Goal: Entertainment & Leisure: Consume media (video, audio)

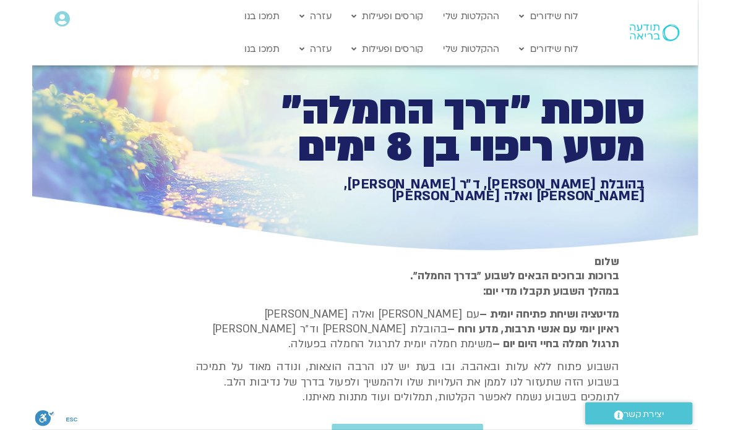
scroll to position [934, 0]
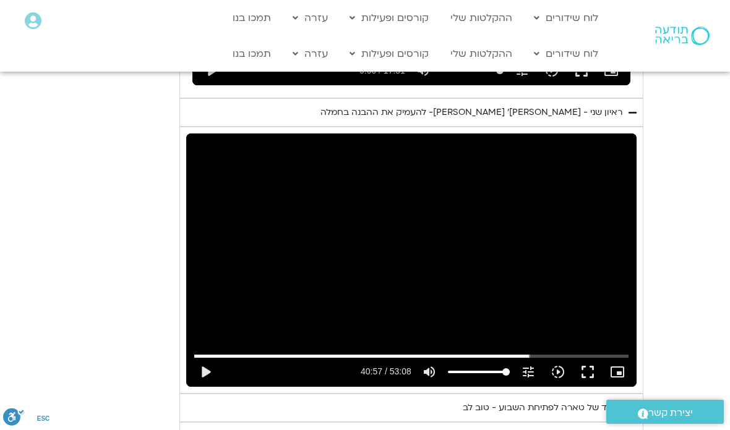
click at [579, 357] on button "fullscreen" at bounding box center [588, 372] width 30 height 30
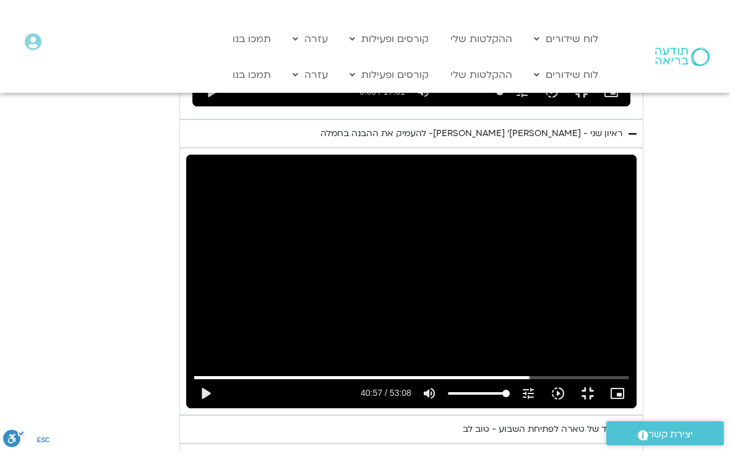
scroll to position [15, 0]
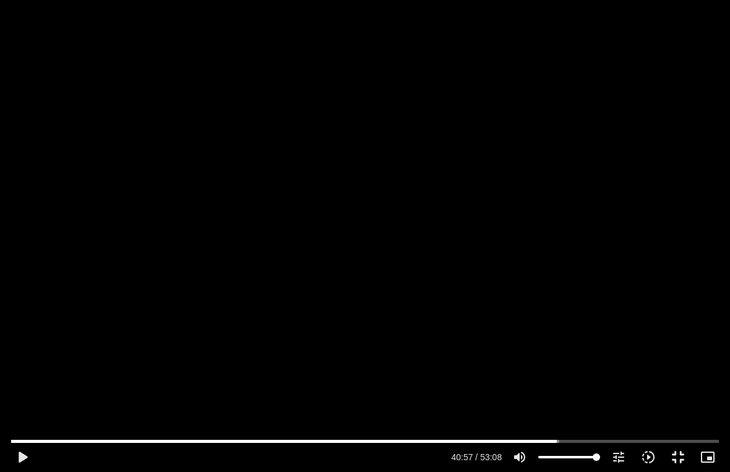
click at [9, 455] on button "play_arrow" at bounding box center [22, 457] width 30 height 30
click at [19, 465] on button "pause" at bounding box center [22, 457] width 30 height 30
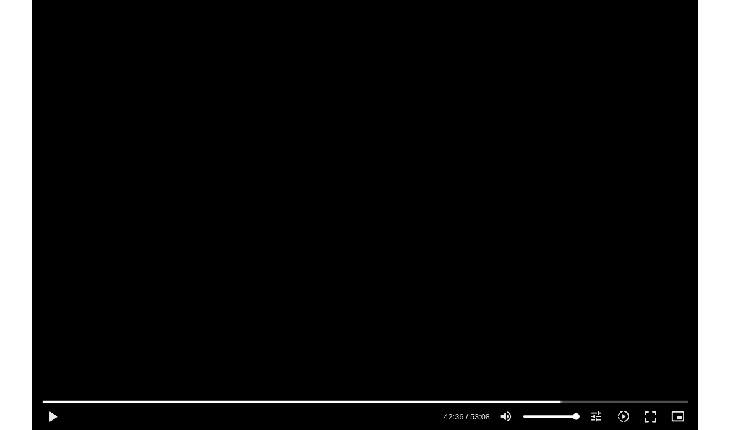
scroll to position [934, 0]
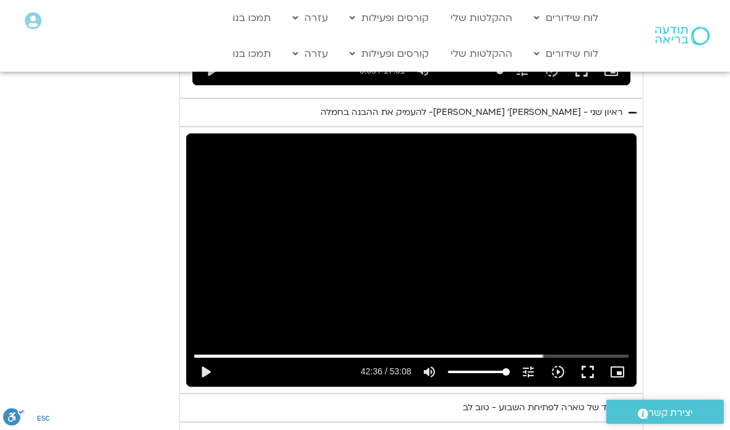
click at [589, 357] on button "fullscreen" at bounding box center [588, 372] width 30 height 30
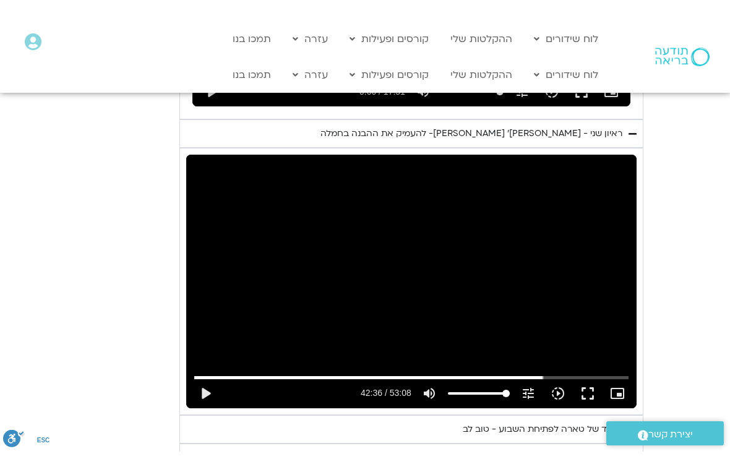
scroll to position [15, 0]
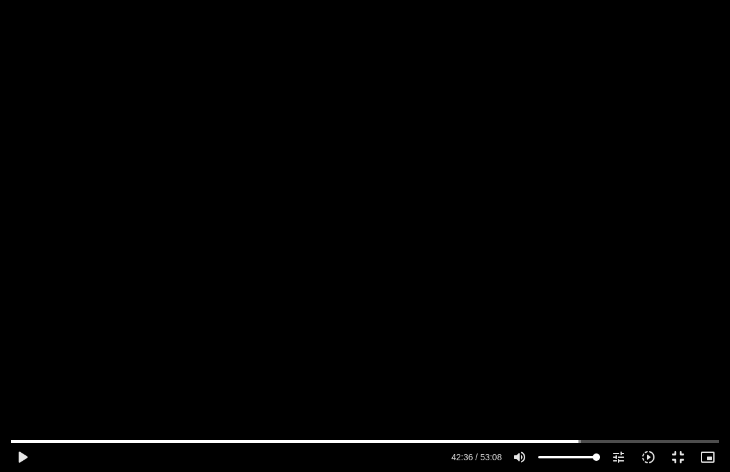
click at [11, 459] on button "play_arrow" at bounding box center [22, 457] width 30 height 30
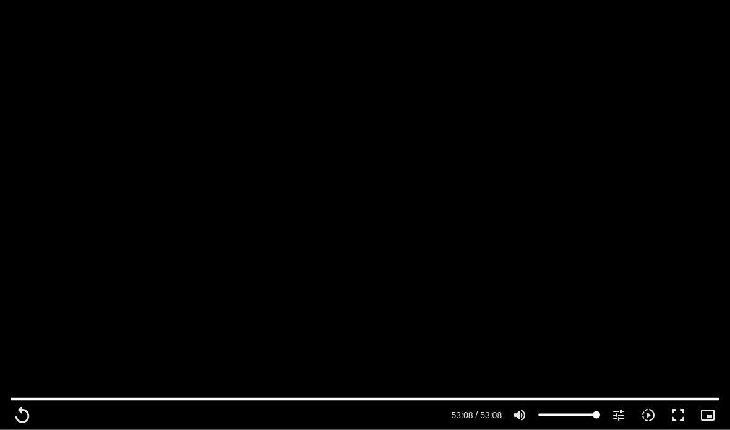
scroll to position [952, 0]
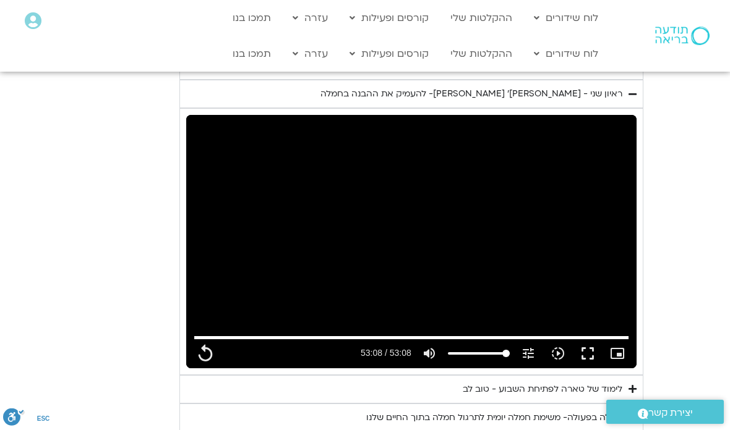
click at [586, 382] on div "לימוד של טארה לפתיחת השבוע - טוב לב" at bounding box center [543, 389] width 160 height 15
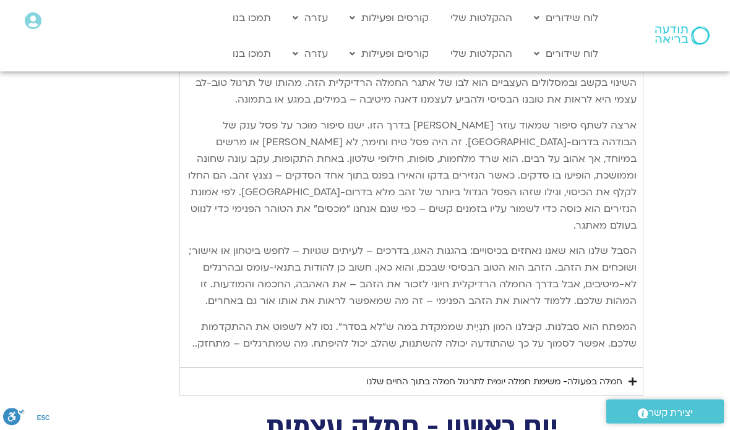
scroll to position [1607, 0]
click at [605, 375] on div "חמלה בפעולה- משימת חמלה יומית לתרגול חמלה בתוך החיים שלנו" at bounding box center [494, 382] width 256 height 15
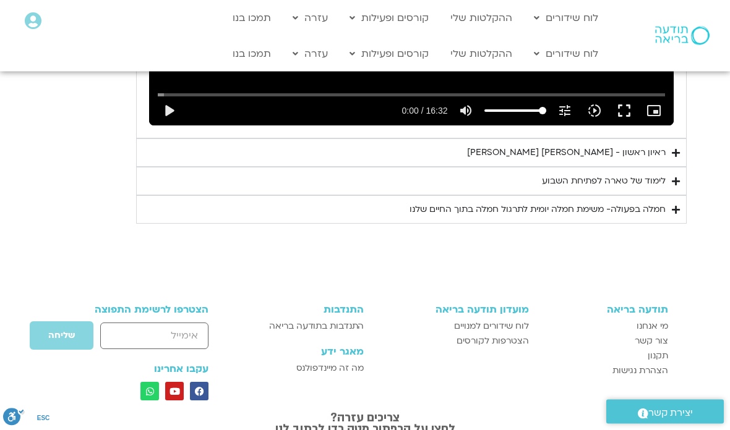
scroll to position [2561, 0]
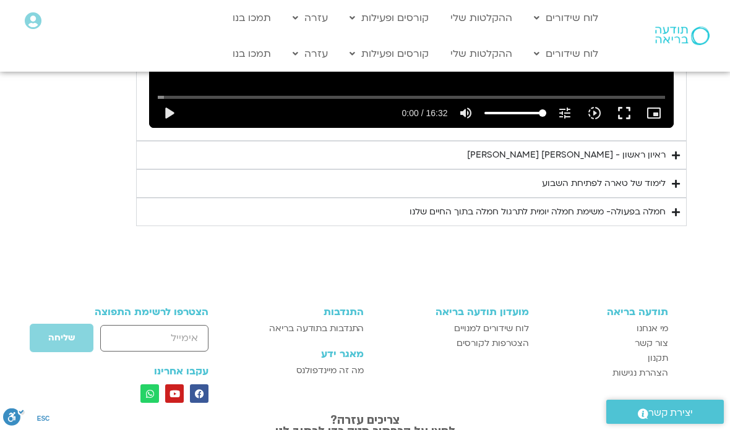
click at [649, 205] on div "חמלה בפעולה- משימת חמלה יומית לתרגול חמלה בתוך החיים שלנו" at bounding box center [537, 212] width 256 height 15
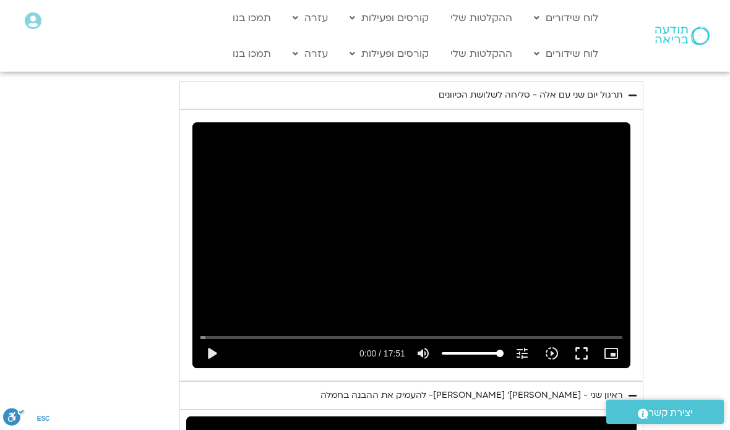
scroll to position [652, 0]
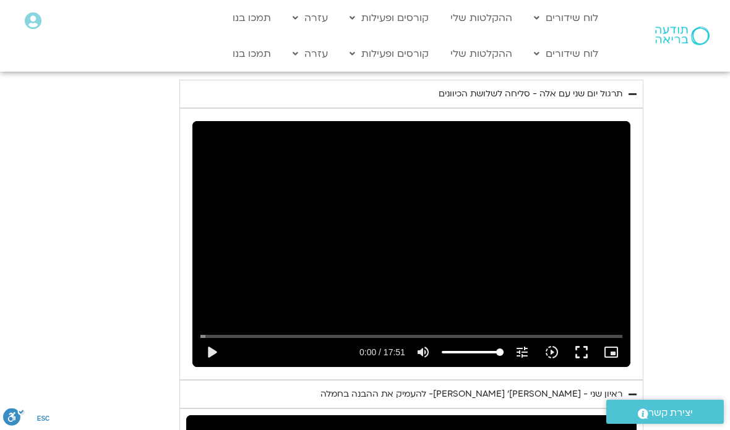
click at [218, 338] on button "play_arrow" at bounding box center [212, 353] width 30 height 30
type input "3188.366667"
type input "0.0567060417961329"
type input "3188.366667"
type input "0.181730916723609"
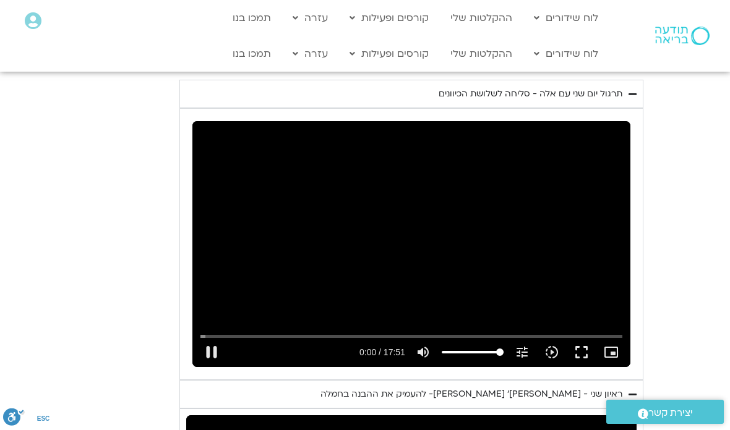
type input "3188.366667"
type input "0.213194959400801"
type input "3188.366667"
type input "0.338577626381176"
type input "3188.366667"
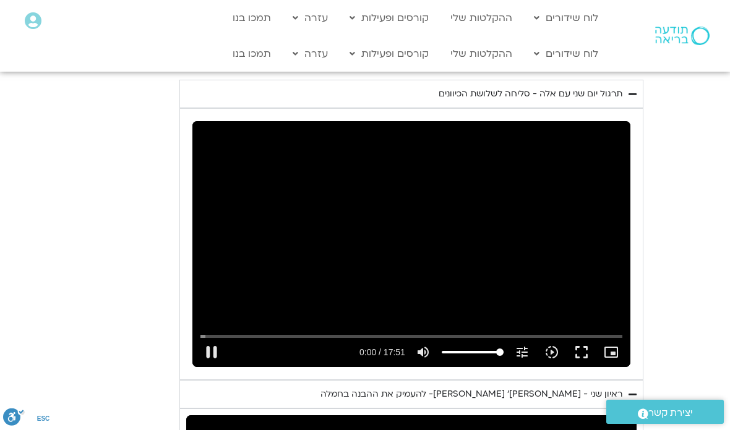
type input "0.46422858388164"
type input "3188.366667"
type input "0.59030875087708"
type input "3188.366667"
type input "0.716238917614339"
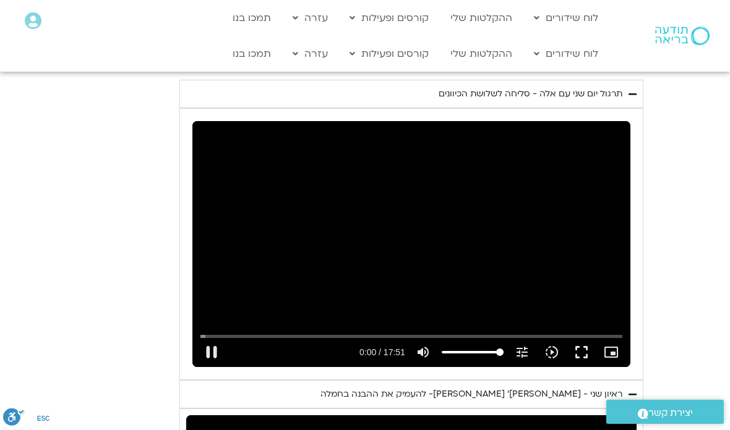
type input "3188.366667"
type input "0.84313916739946"
type input "3188.366667"
type input "0.909993699"
type input "3188.366667"
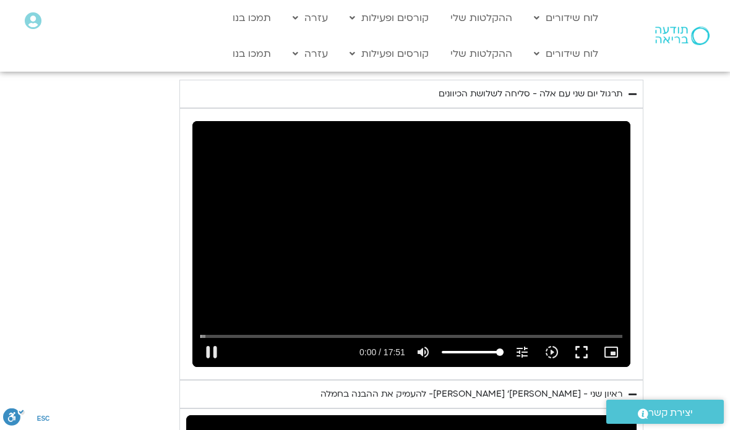
type input "1.09401122422079"
type input "3188.366667"
type input "1.22026918066532"
type input "3188.366667"
type input "1.3456924101165"
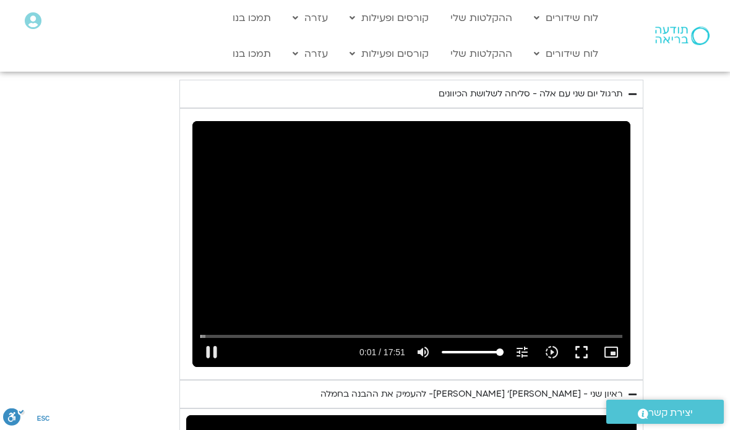
type input "3188.366667"
type input "1.4711898884651"
type input "3188.366667"
type input "1.59645894964408"
type input "3188.366667"
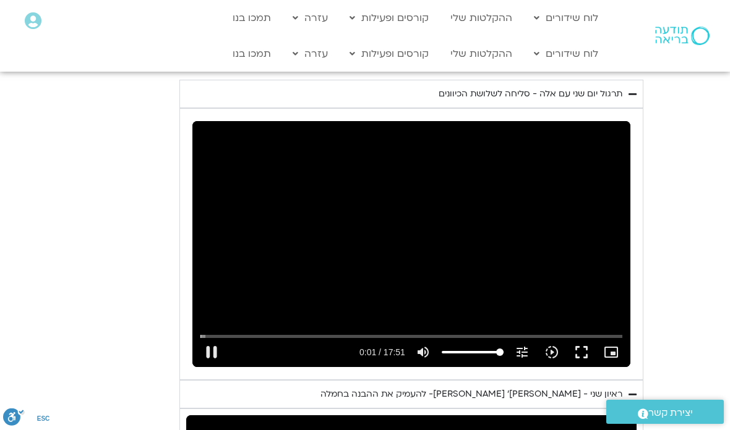
type input "1.72271078187023"
type input "3188.366667"
type input "1.84831201037235"
type input "3188.366667"
type input "1.909749678"
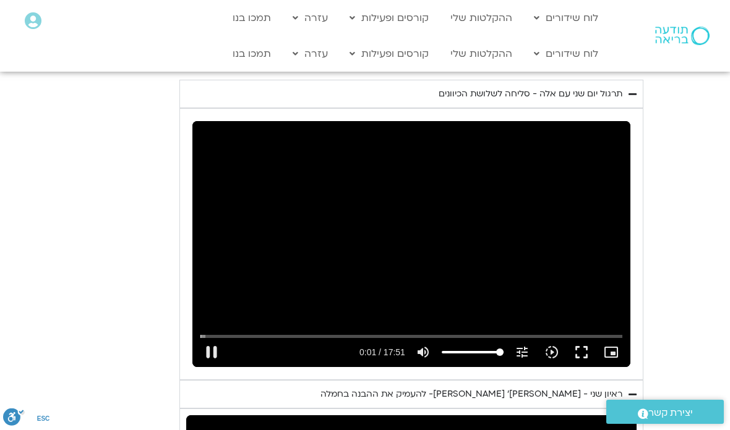
type input "3188.366667"
type input "2.09960534834734"
type input "3188.366667"
type input "2.22545185383696"
type input "3188.366667"
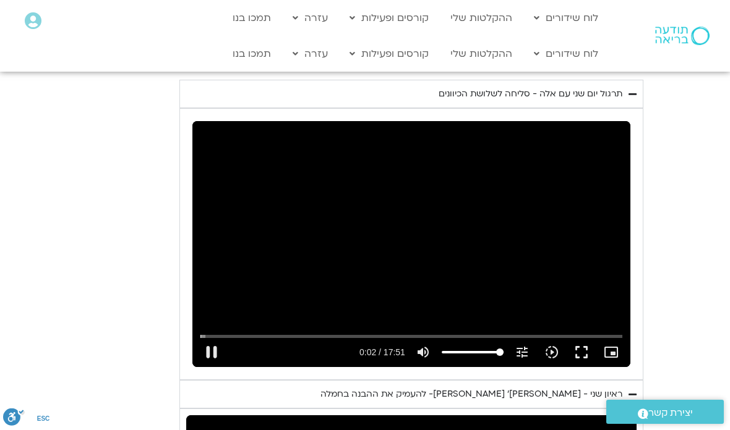
type input "2.35064002422984"
type input "3188.366667"
type input "2.47631998602646"
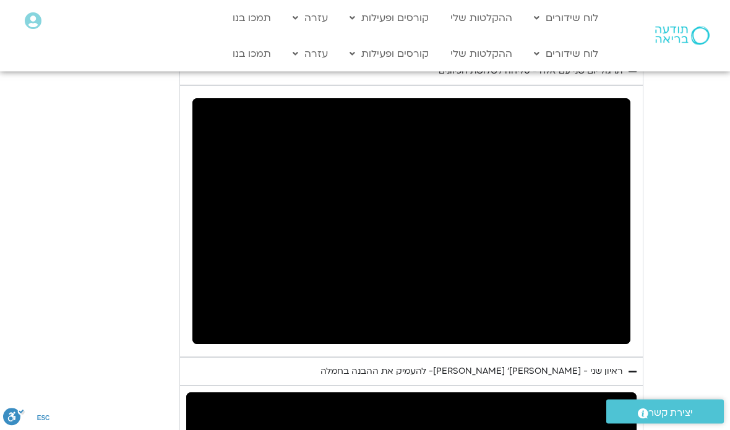
scroll to position [665, 0]
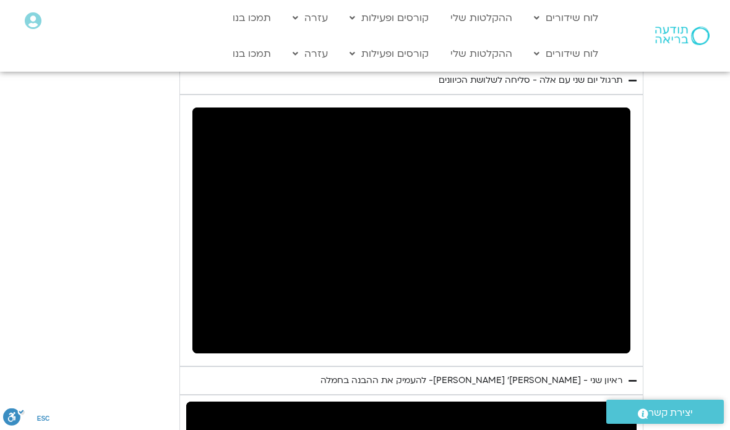
type input "3188.366667"
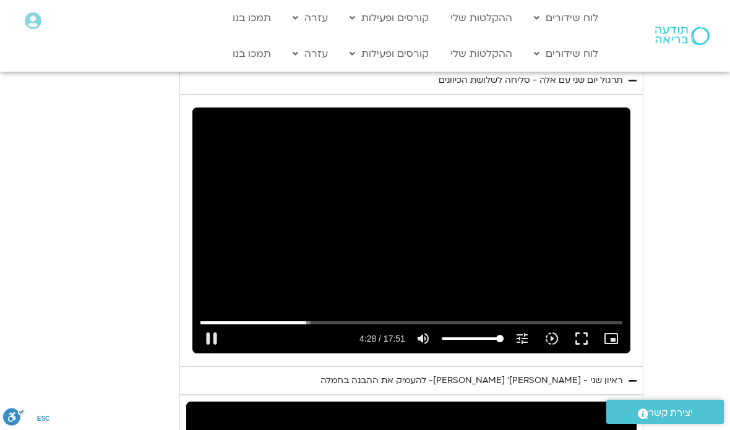
type input "268.406199054538"
type input "3188.366667"
type input "268.531850173579"
type input "3188.366667"
type input "268.659032794306"
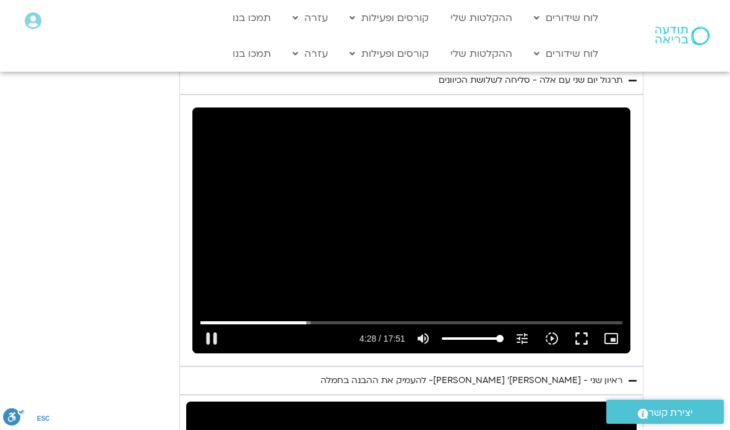
type input "3188.366667"
type input "268.784692787417"
type input "3188.366667"
type input "268.909946195613"
type input "3188.366667"
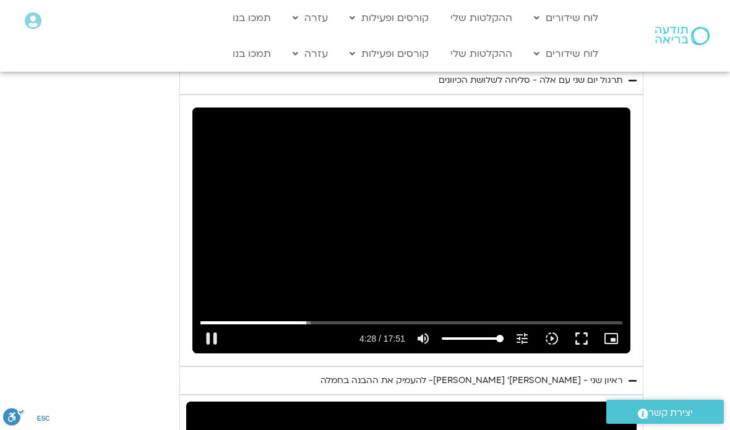
type input "269.035525532068"
type input "3188.366667"
type input "269.160976553583"
type input "3188.366667"
type input "269.2872100343"
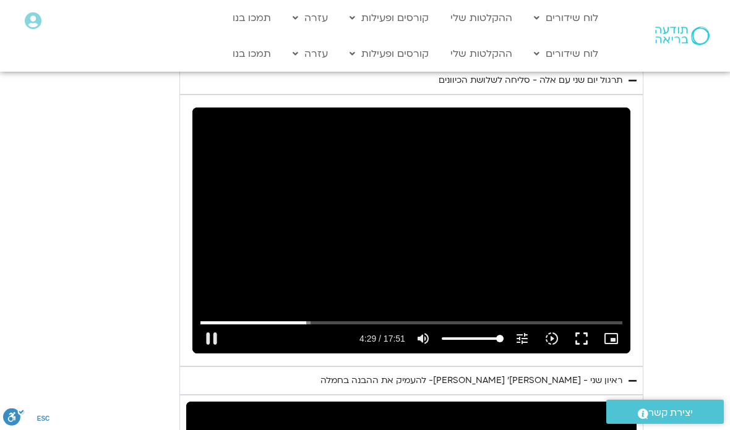
type input "3188.366667"
type input "269.412867331659"
type input "3188.366667"
type input "269.538323144687"
type input "3188.366667"
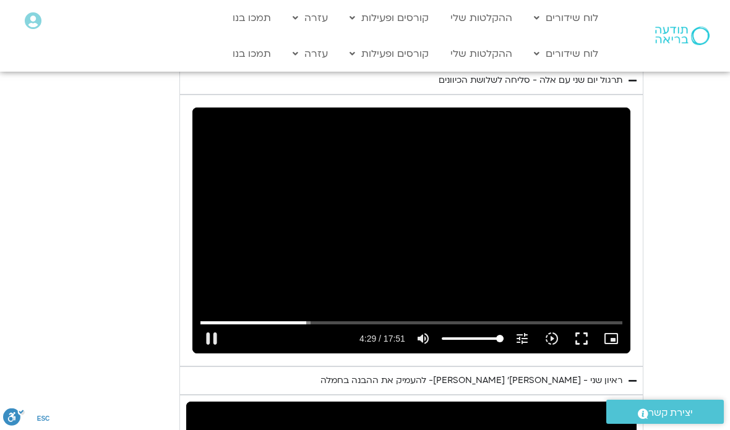
type input "269.664128293239"
type input "3188.366667"
type input "269.78951398182"
type input "3188.366667"
type input "269.91547282183"
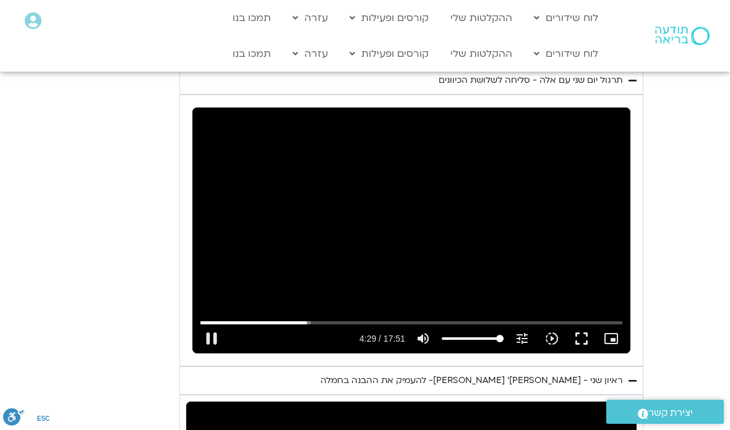
type input "3188.366667"
type input "270.041802944139"
type input "3188.366667"
type input "270.167590195323"
type input "3188.366667"
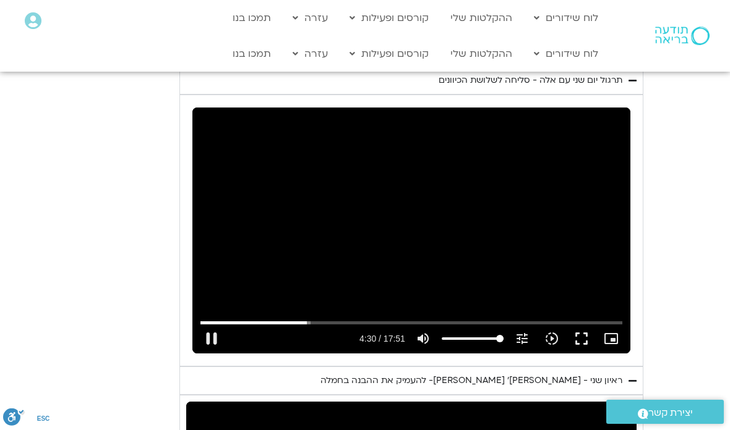
click at [579, 324] on button "fullscreen" at bounding box center [581, 339] width 30 height 30
type input "270.293072909365"
type input "3188.366667"
type input "270.419092203975"
type input "3188.366667"
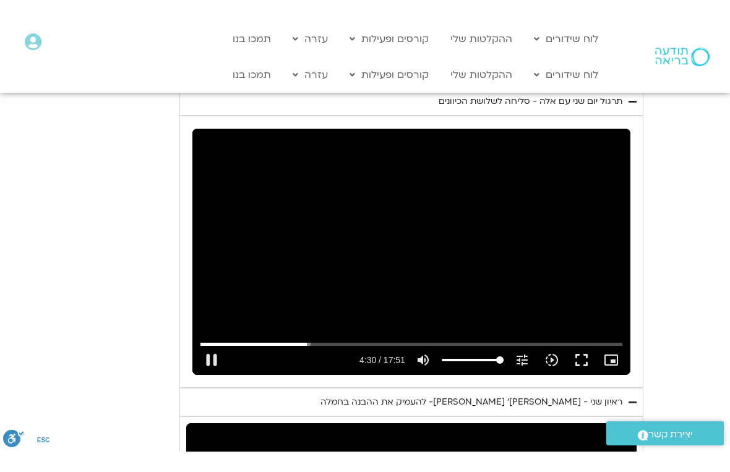
scroll to position [15, 0]
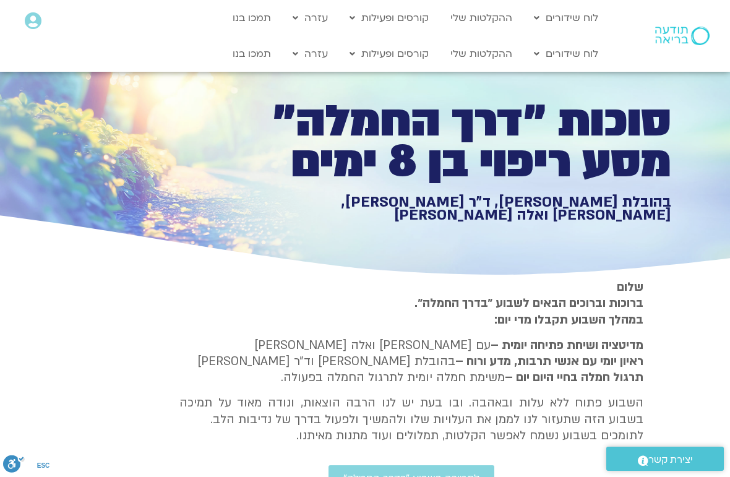
type input "270.589728498494"
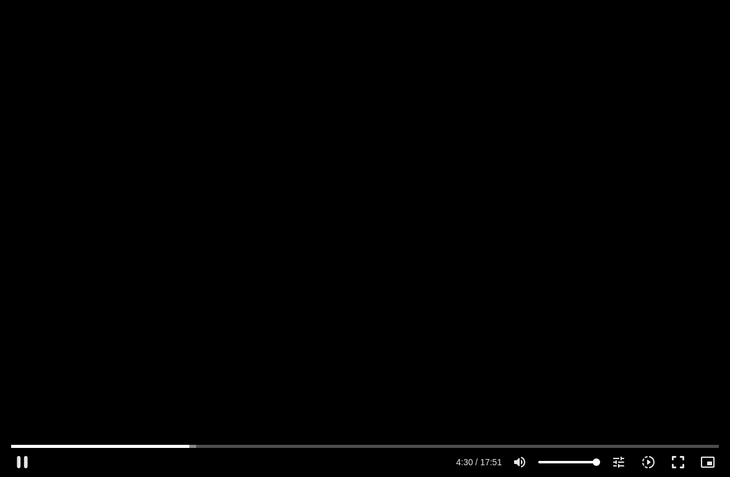
type input "3188.366667"
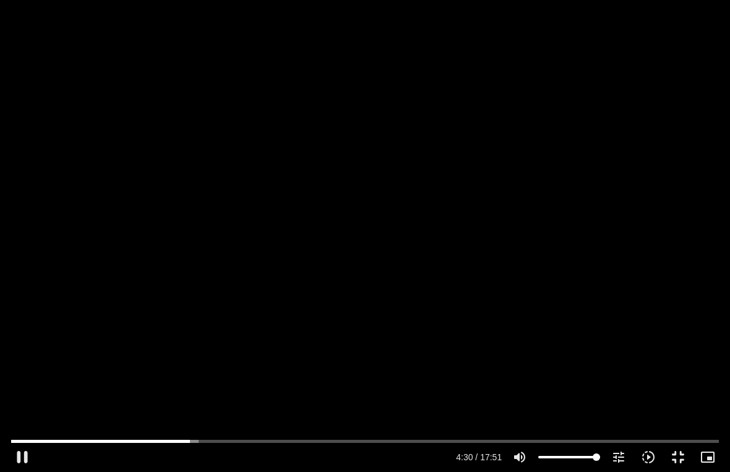
type input "270.715656836705"
type input "3188.366667"
type input "270.84579708755"
type input "3188.366667"
type input "270.924760639"
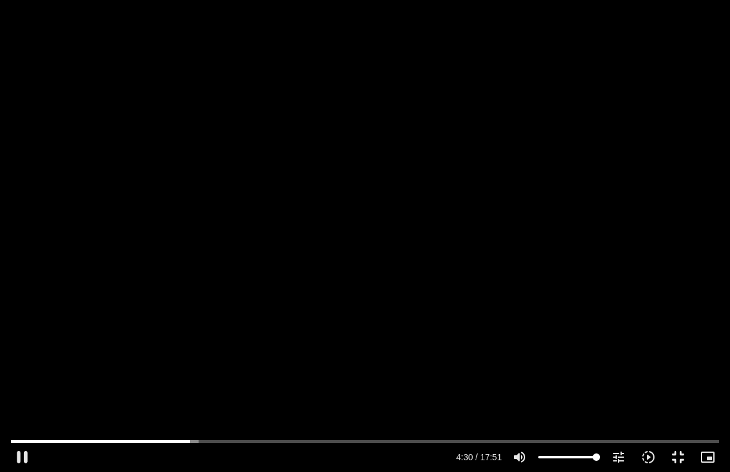
type input "3188.366667"
type input "271.096634961158"
type input "3188.366667"
type input "271.222291132191"
type input "3188.366667"
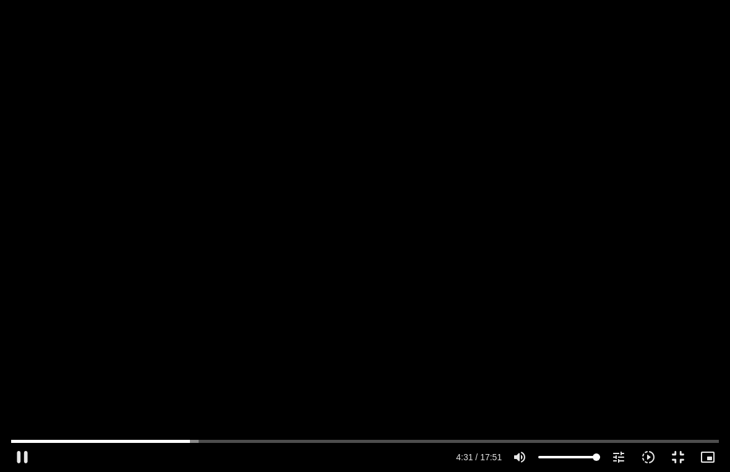
type input "271.34747932114"
type input "3188.366667"
type input "271.472973471884"
type input "3188.366667"
type input "271.598220454386"
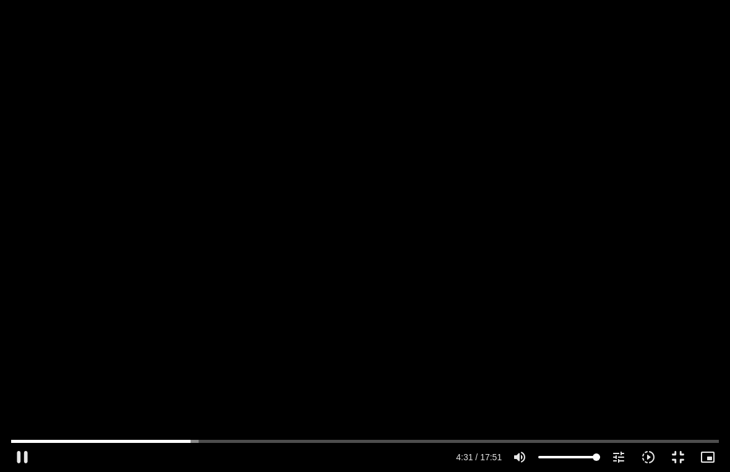
type input "3188.366667"
type input "271.724315376961"
type input "3188.366667"
type input "271.849354982553"
type input "3188.366667"
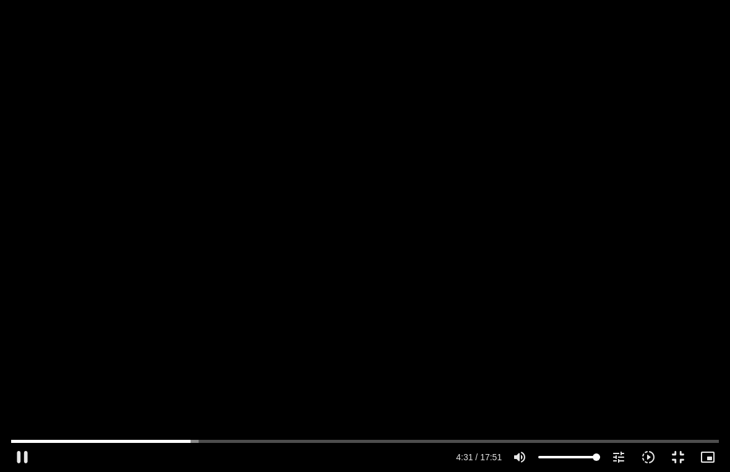
type input "271.916857478"
type input "3188.366667"
type input "272.100000120724"
type input "3188.366667"
type input "272.225246399735"
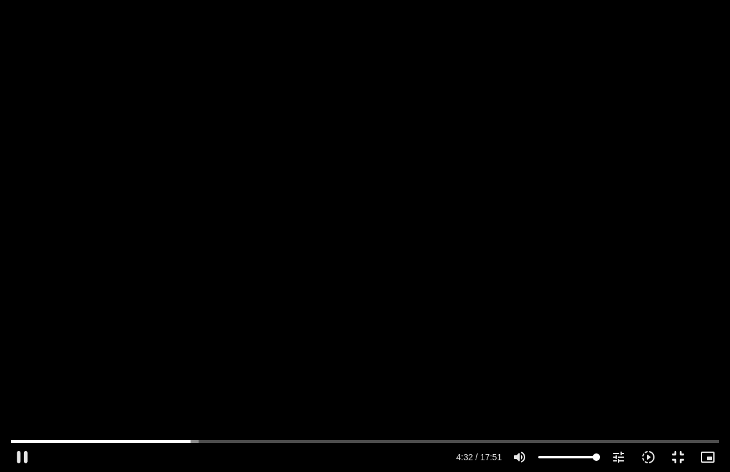
type input "3188.366667"
type input "272.351105267797"
type input "3188.366667"
type input "272.476384385447"
type input "3188.366667"
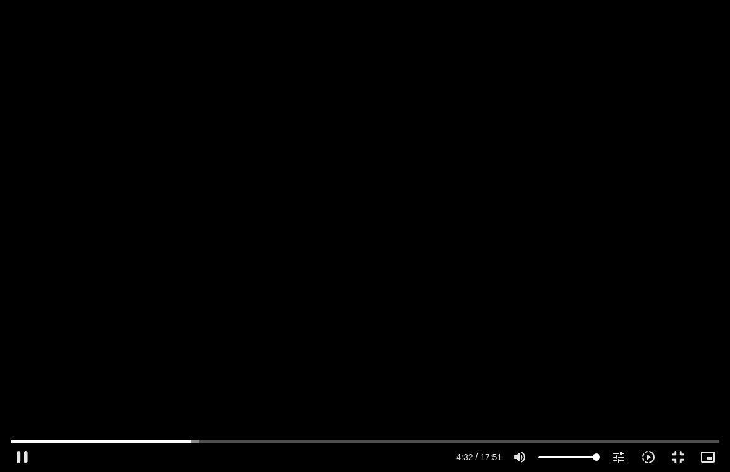
type input "272.60170437141"
type input "3188.366667"
type input "272.727200405568"
type input "3188.366667"
type input "272.853522817506"
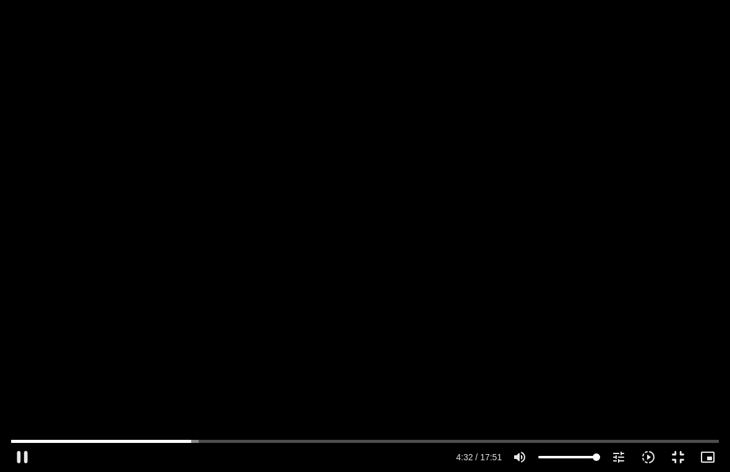
type input "3188.366667"
type input "272.921773613"
type input "3188.366667"
type input "273.104802827356"
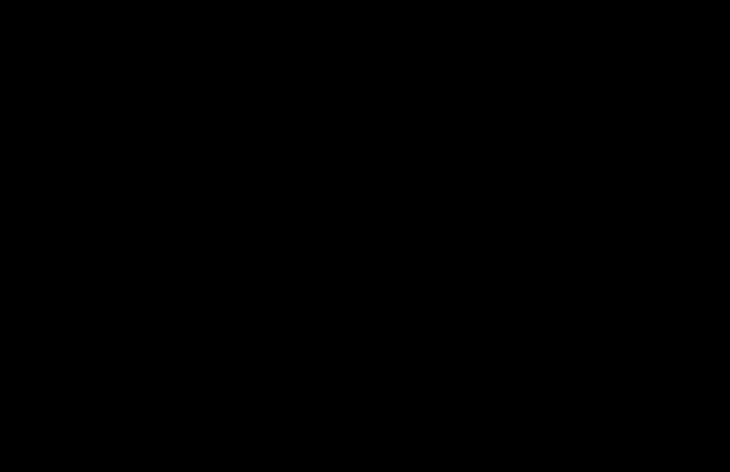
type input "3188.366667"
type input "1071.88"
type input "3188.366667"
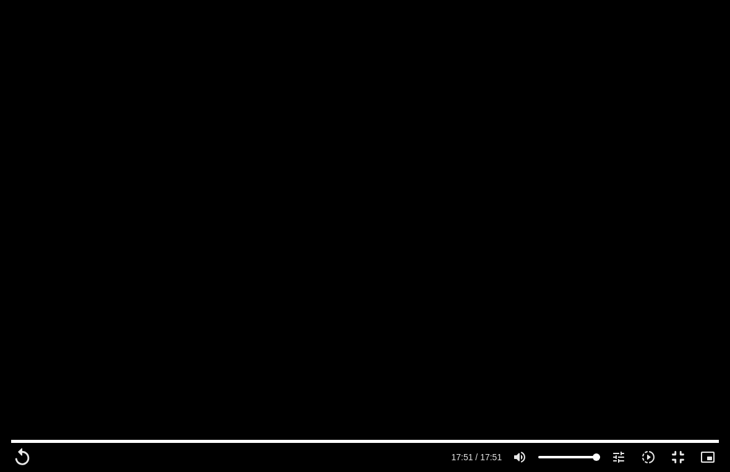
type input "1071.88"
type input "3188.366667"
type input "1071.88"
type input "3188.366667"
type input "1071.88"
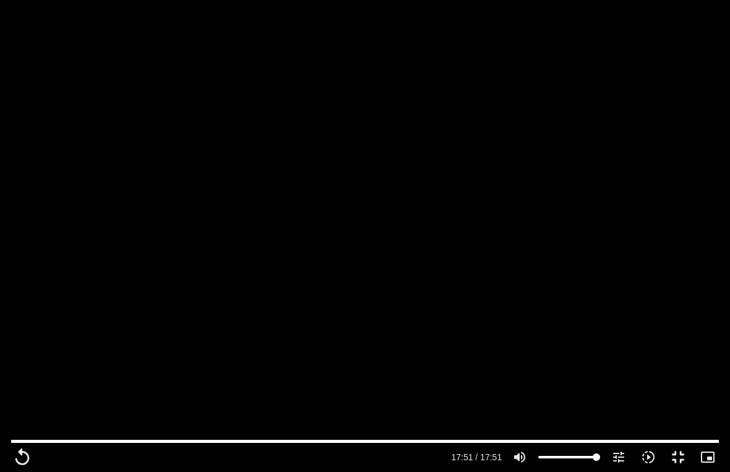
type input "3188.366667"
type input "1071.88"
type input "3188.366667"
type input "1071.88"
type input "3188.366667"
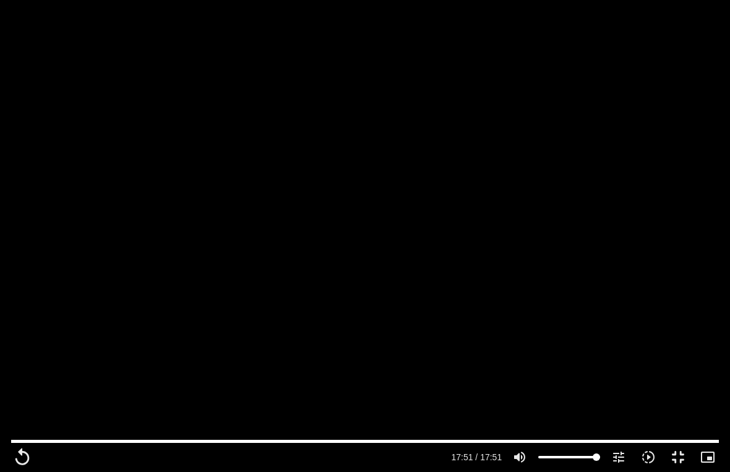
type input "1071.88"
type input "3188.366667"
type input "1071.88"
type input "3188.366667"
type input "1071.88"
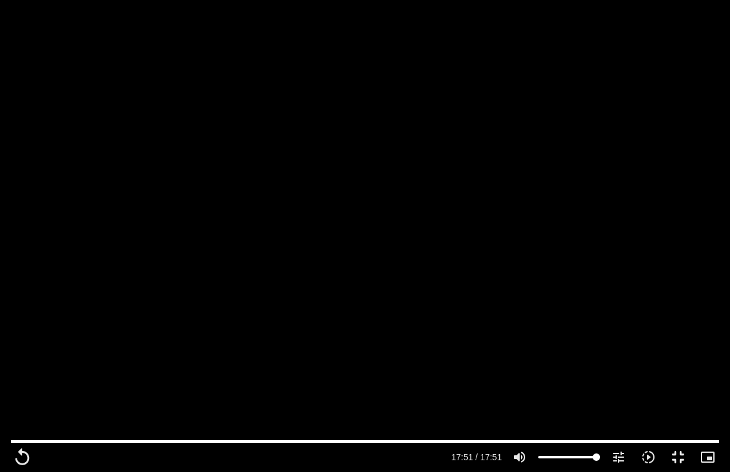
type input "3188.366667"
type input "1071.88"
type input "3188.366667"
type input "1071.88"
type input "3188.366667"
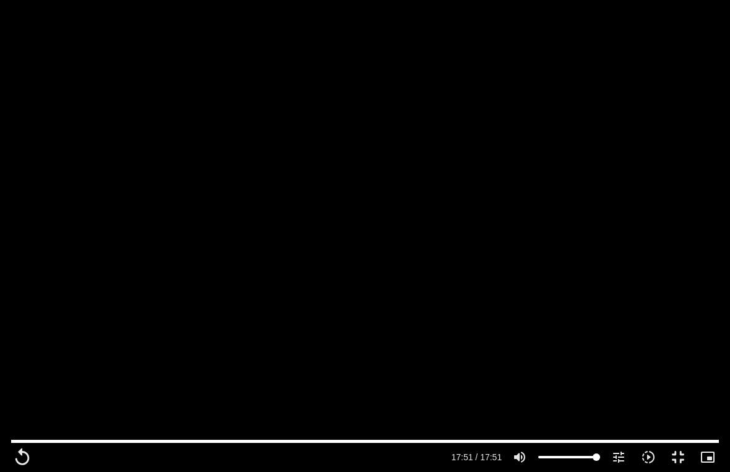
type input "1071.88"
type input "3188.366667"
type input "1071.88"
type input "3188.366667"
type input "1071.88"
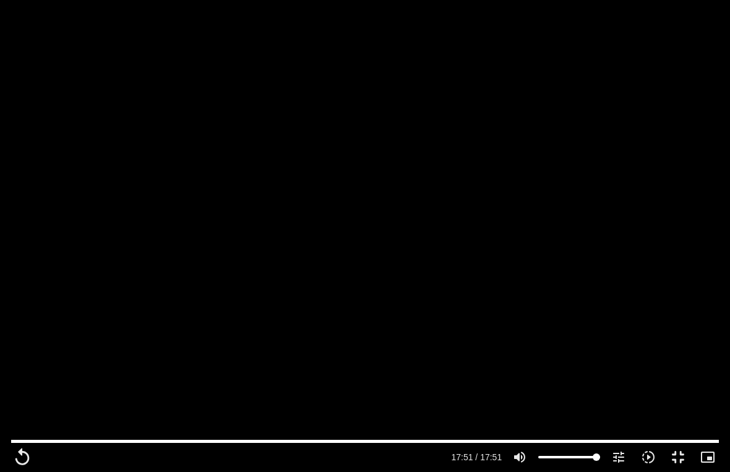
type input "3188.366667"
type input "1071.88"
type input "3188.366667"
type input "1071.88"
type input "3188.366667"
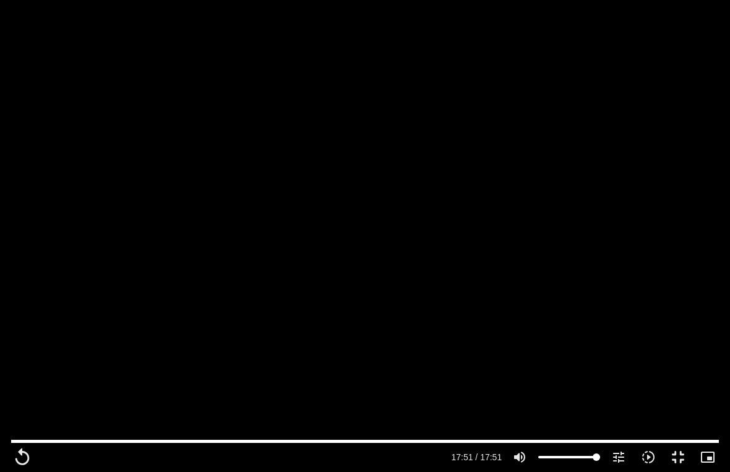
type input "1071.88"
type input "3188.366667"
type input "1071.88"
type input "3188.366667"
type input "1071.88"
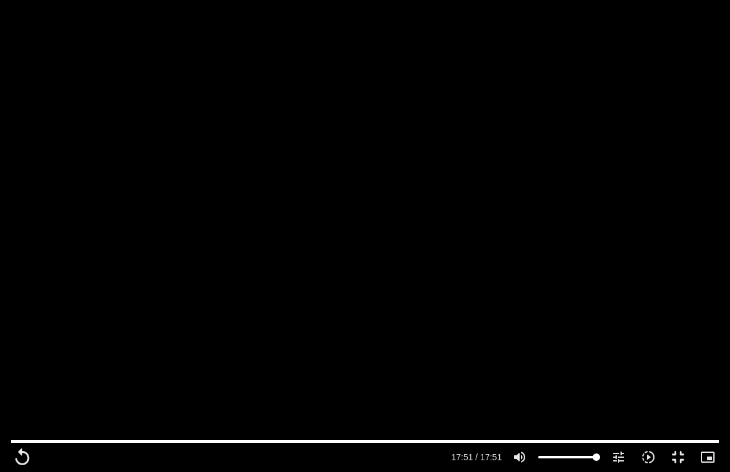
type input "3188.366667"
type input "1071.88"
type input "3188.366667"
type input "1071.88"
type input "3188.366667"
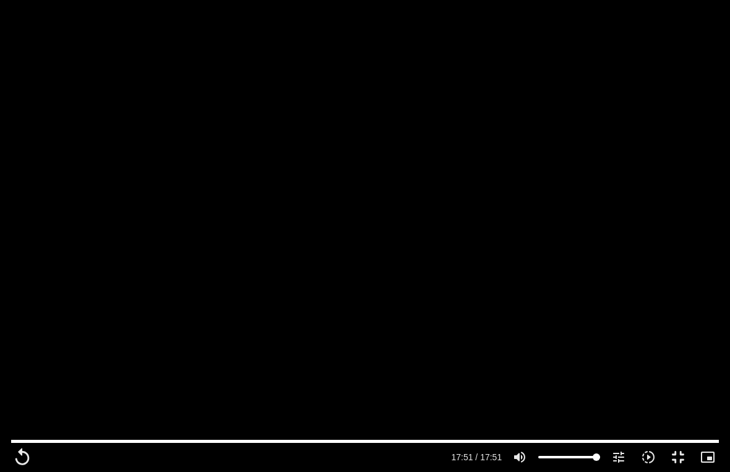
type input "1071.88"
type input "3188.366667"
type input "1071.88"
type input "3188.366667"
type input "1071.88"
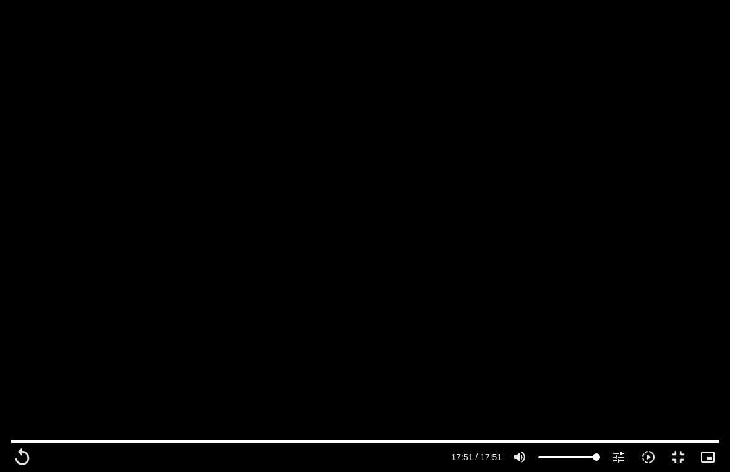
type input "3188.366667"
type input "1071.88"
type input "3188.366667"
type input "1071.88"
type input "3188.366667"
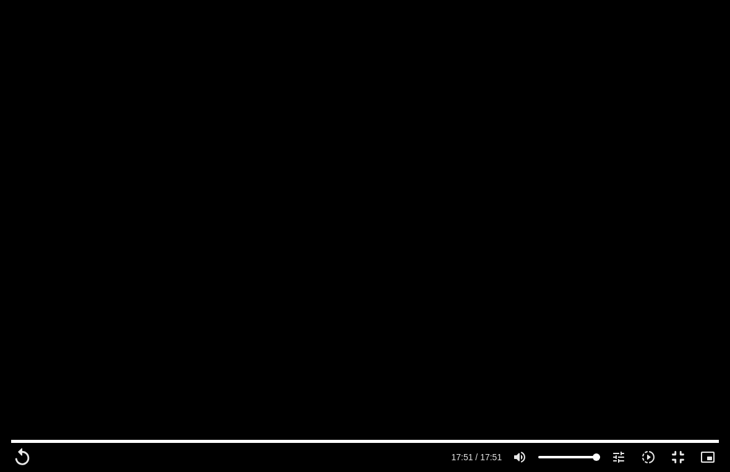
type input "1071.88"
type input "3188.366667"
type input "1071.88"
type input "3188.366667"
type input "1071.88"
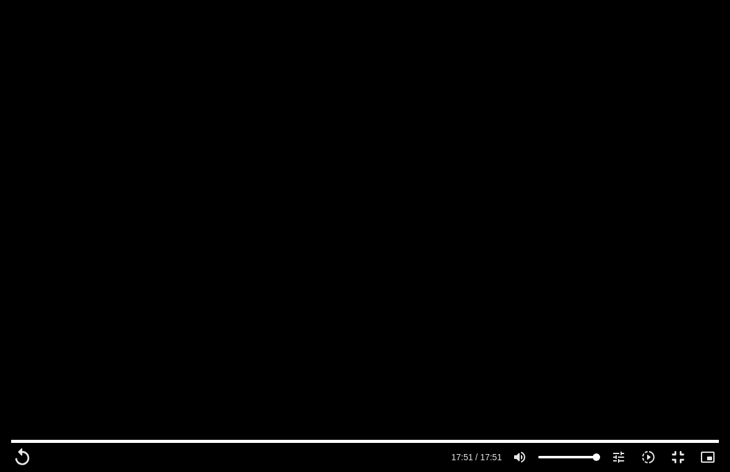
type input "3188.366667"
type input "1071.88"
type input "3188.366667"
type input "1071.88"
type input "3188.366667"
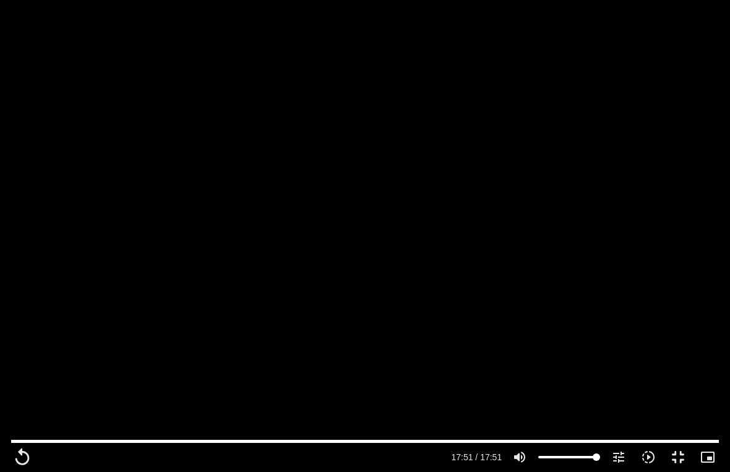
type input "1071.88"
type input "3188.366667"
type input "1071.88"
type input "3188.366667"
type input "1071.88"
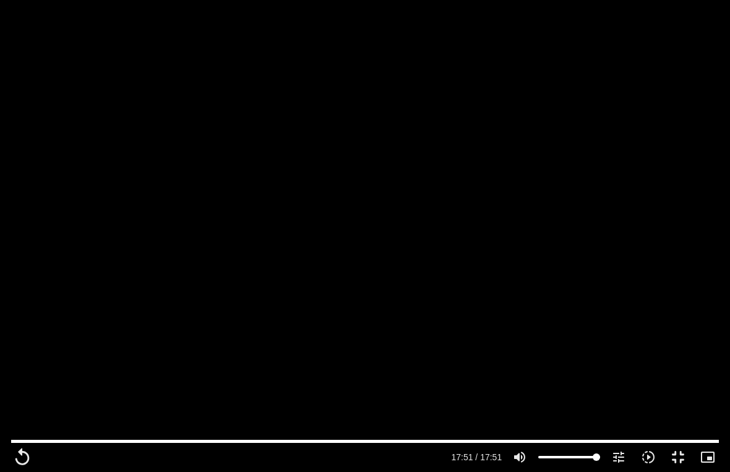
type input "3188.366667"
type input "1071.88"
type input "3188.366667"
type input "1071.88"
type input "3188.366667"
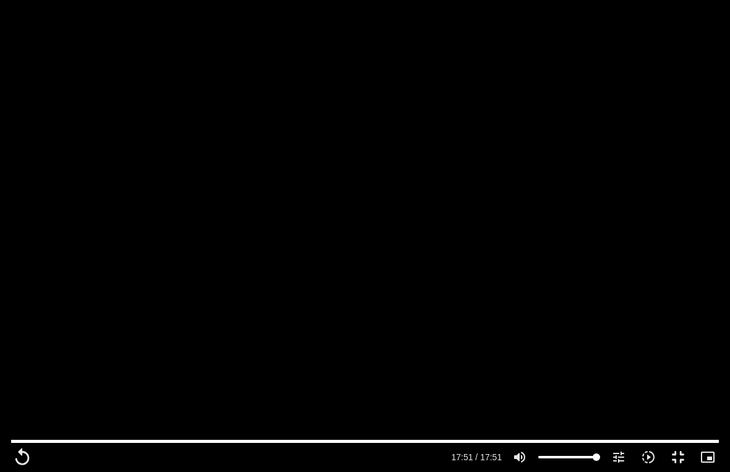
type input "1071.88"
type input "3188.366667"
type input "1071.88"
type input "3188.366667"
type input "1071.88"
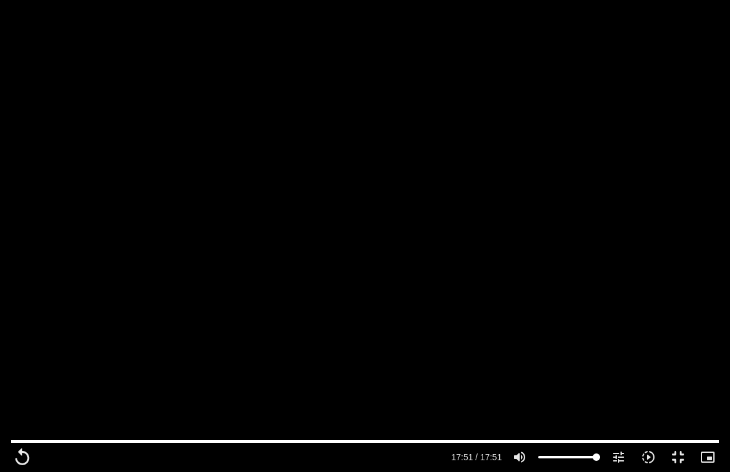
type input "3188.366667"
type input "1071.88"
type input "3188.366667"
type input "1071.88"
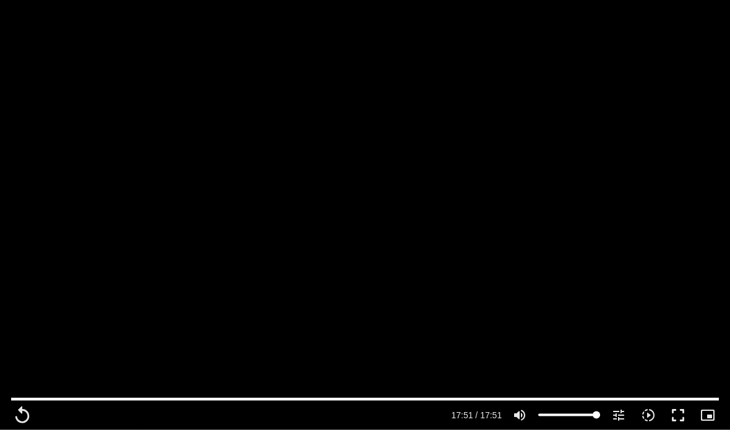
scroll to position [2952, 0]
